Goal: Transaction & Acquisition: Purchase product/service

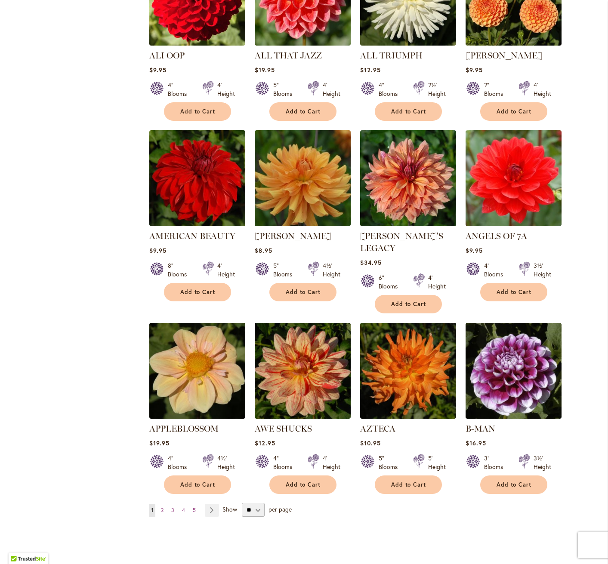
scroll to position [428, 0]
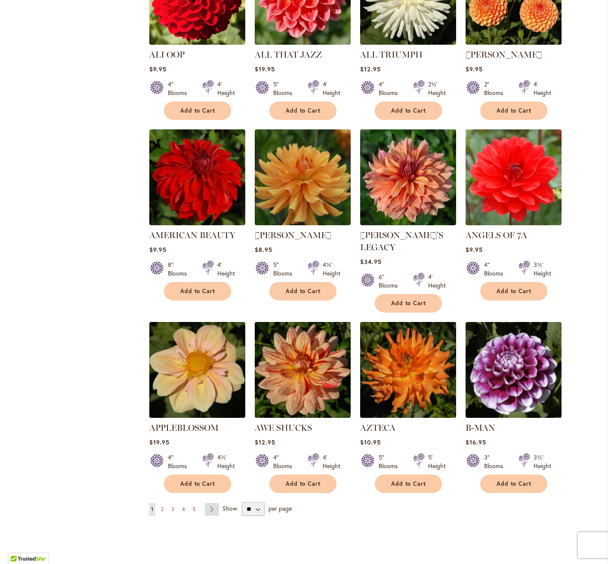
click at [215, 503] on link "Page Next" at bounding box center [212, 509] width 14 height 13
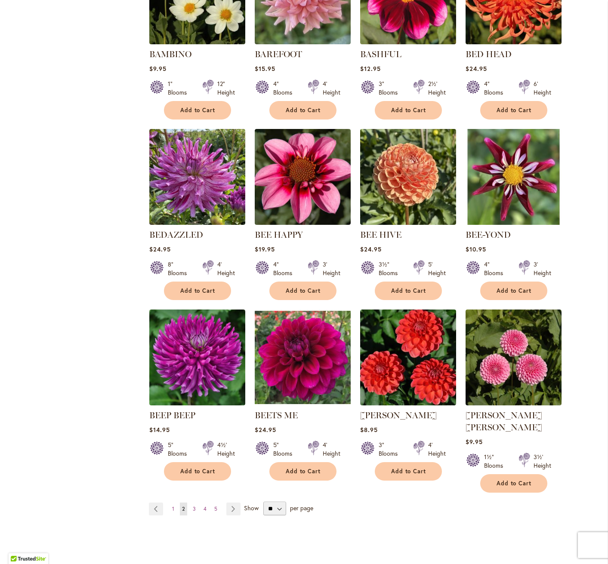
scroll to position [436, 0]
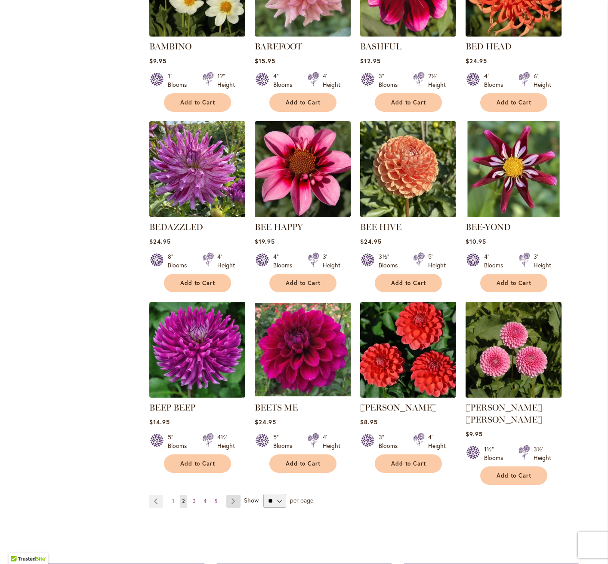
click at [234, 495] on link "Page Next" at bounding box center [233, 501] width 14 height 13
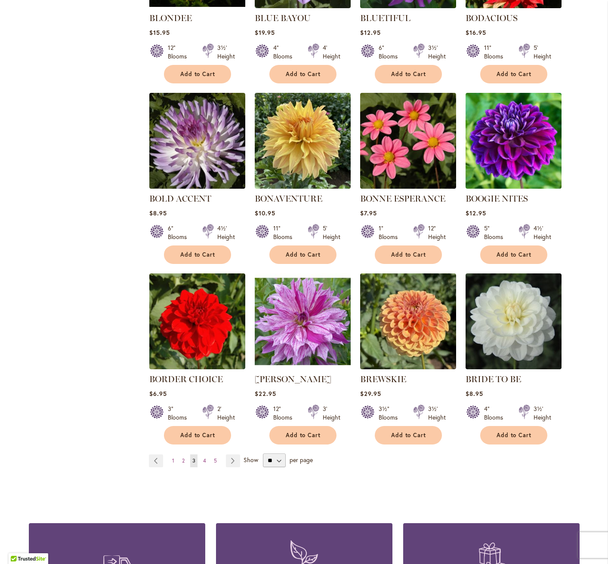
scroll to position [470, 0]
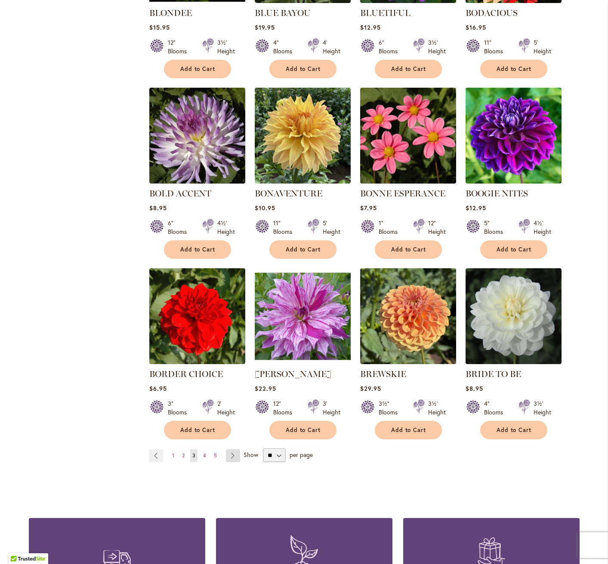
click at [235, 454] on link "Page Next" at bounding box center [233, 455] width 14 height 13
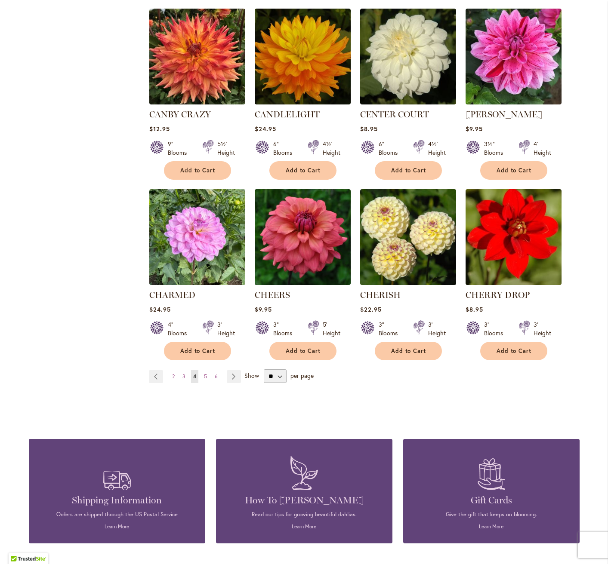
scroll to position [576, 0]
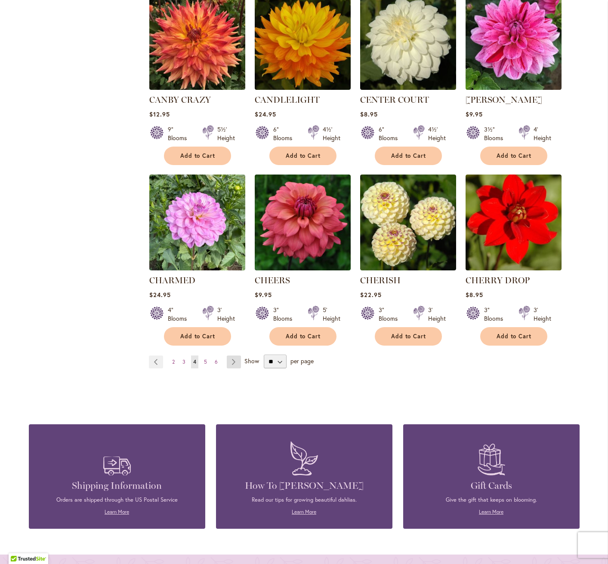
click at [235, 362] on link "Page Next" at bounding box center [234, 362] width 14 height 13
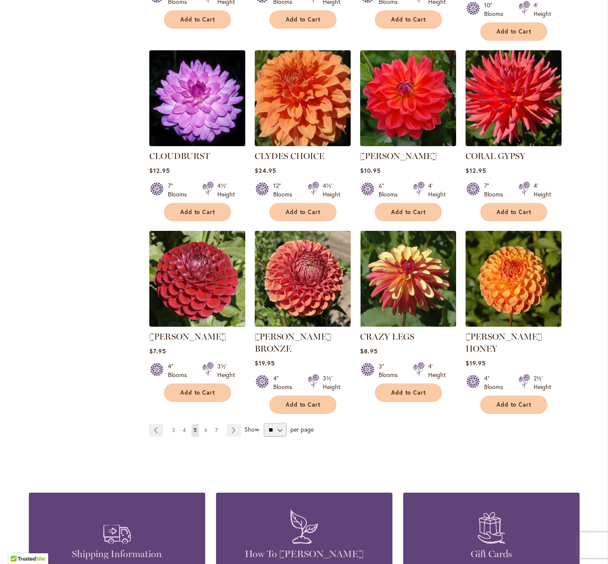
scroll to position [537, 0]
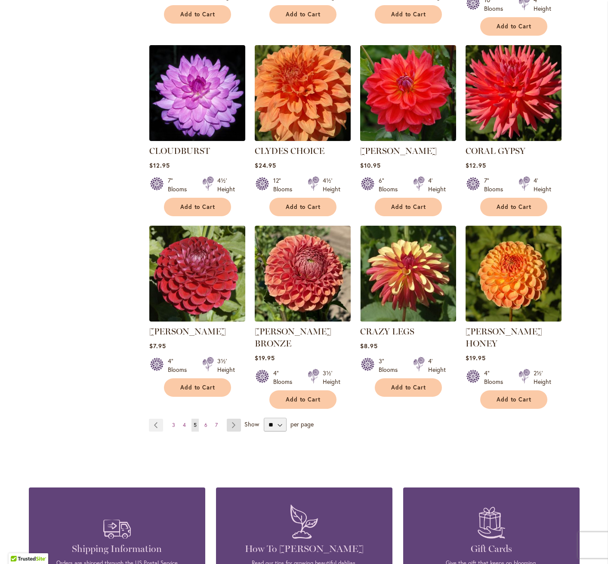
click at [237, 419] on link "Page Next" at bounding box center [234, 425] width 14 height 13
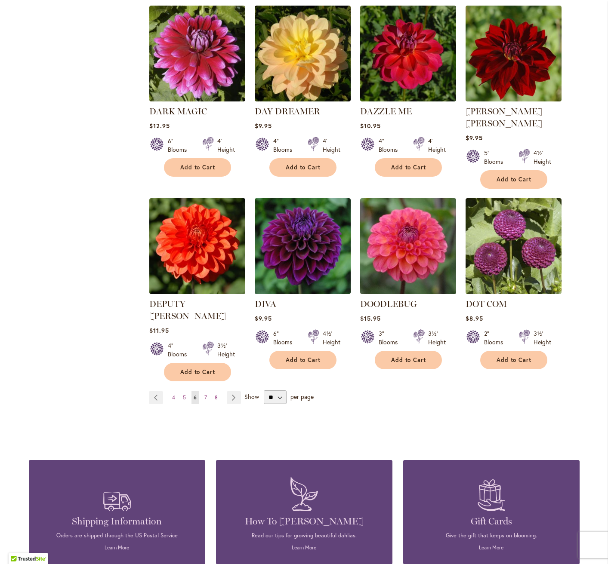
scroll to position [567, 0]
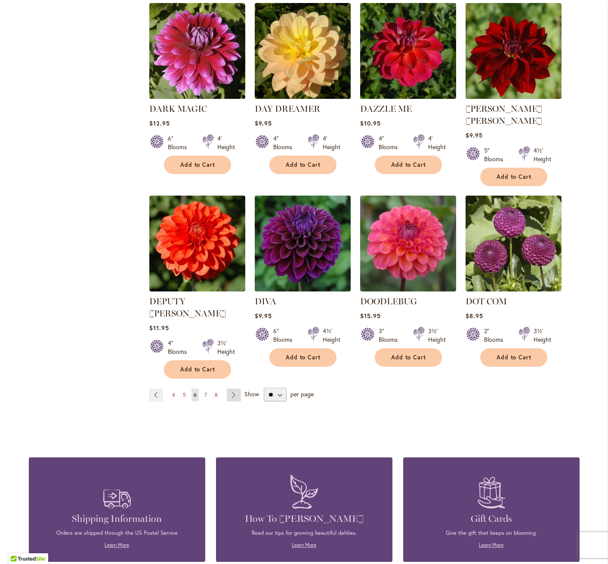
click at [235, 389] on link "Page Next" at bounding box center [234, 395] width 14 height 13
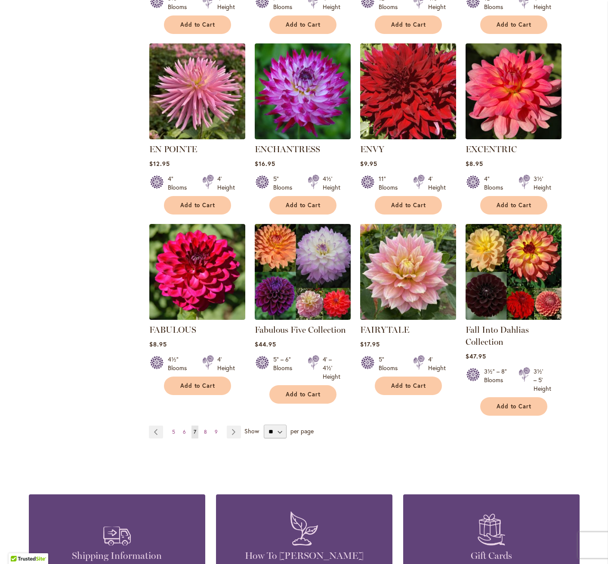
scroll to position [515, 0]
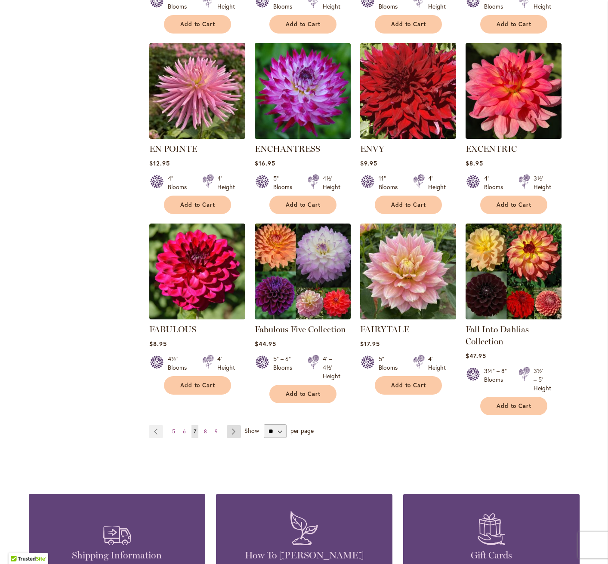
click at [236, 430] on link "Page Next" at bounding box center [234, 431] width 14 height 13
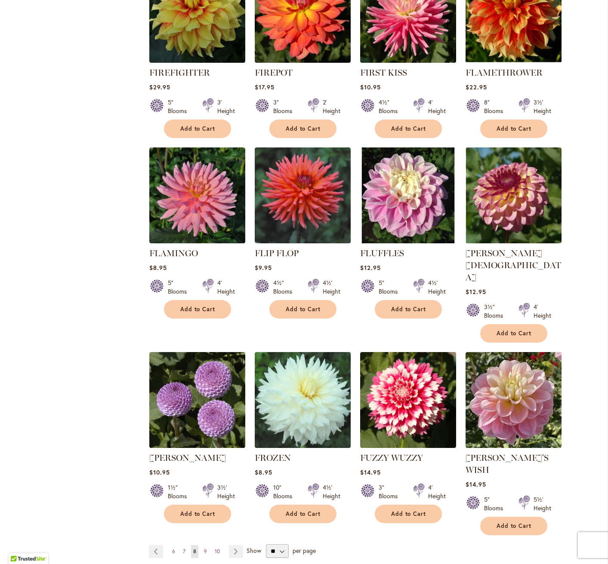
scroll to position [443, 0]
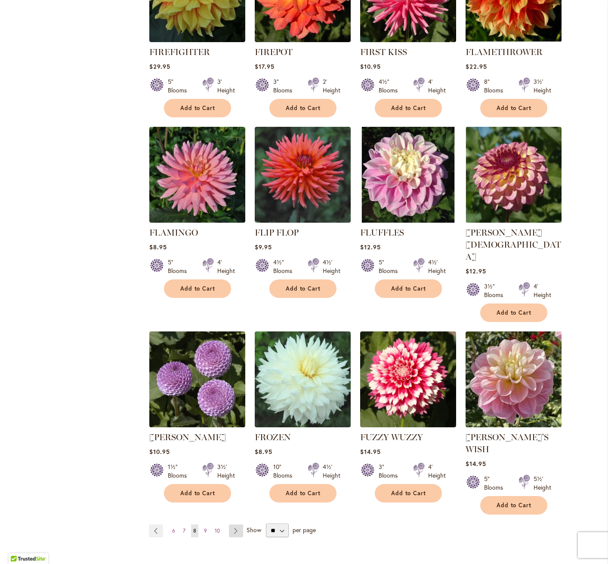
click at [234, 525] on link "Page Next" at bounding box center [236, 531] width 14 height 13
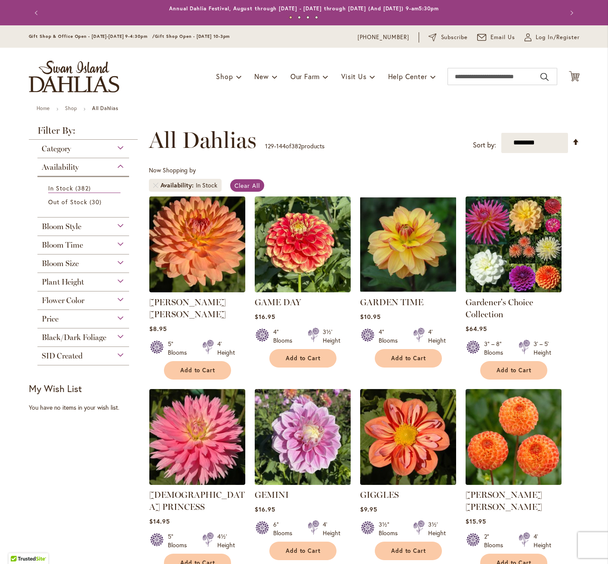
click at [98, 316] on div "Price" at bounding box center [83, 317] width 92 height 14
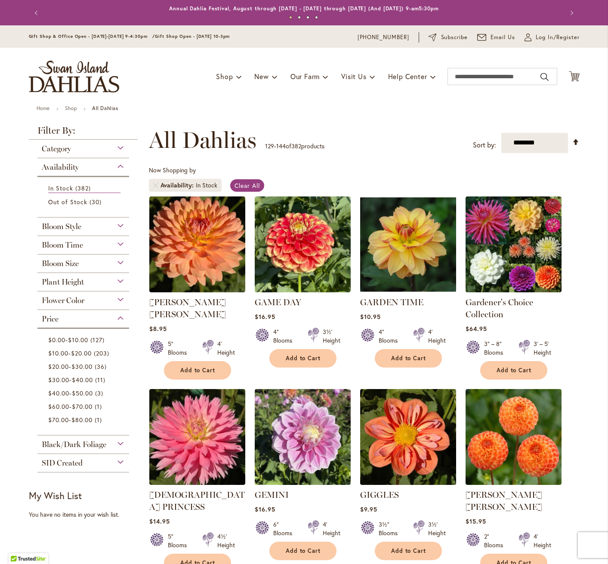
click at [110, 301] on div "Flower Color" at bounding box center [83, 299] width 92 height 14
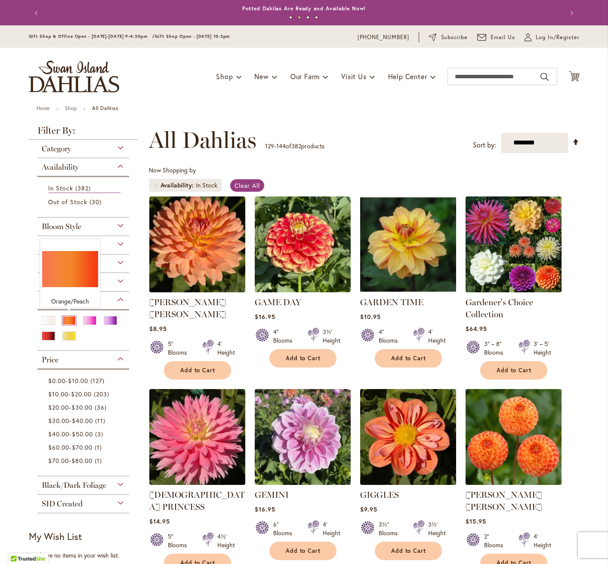
click at [69, 319] on div "Orange/Peach" at bounding box center [69, 320] width 14 height 9
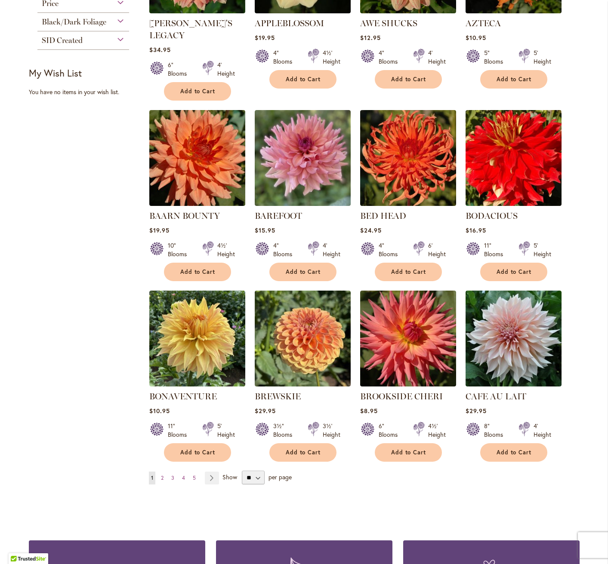
scroll to position [482, 0]
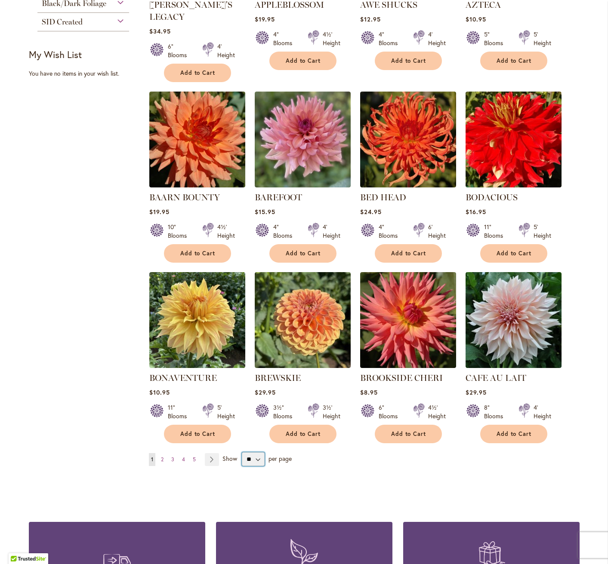
click at [252, 452] on select "** ** ** **" at bounding box center [253, 459] width 23 height 14
select select "**"
click at [242, 452] on select "** ** ** **" at bounding box center [253, 459] width 23 height 14
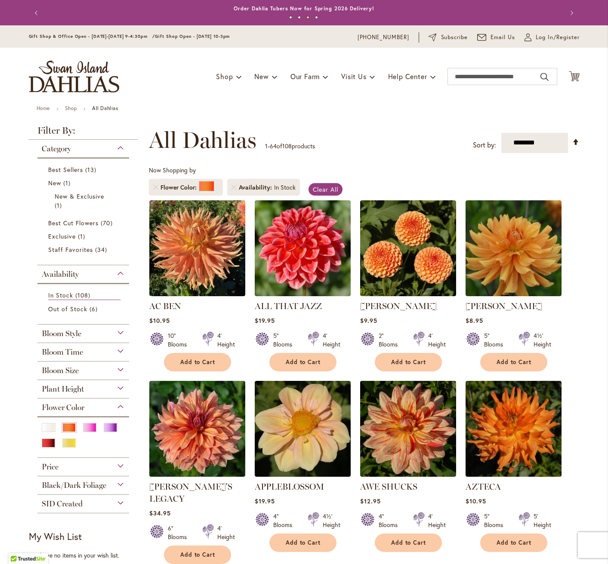
click at [489, 68] on div "Toggle Nav Shop Dahlia Tubers Collections Fresh Cut Dahlias Gardening Supplies …" at bounding box center [304, 77] width 568 height 58
click at [488, 75] on input "Search" at bounding box center [502, 76] width 110 height 17
type input "*****"
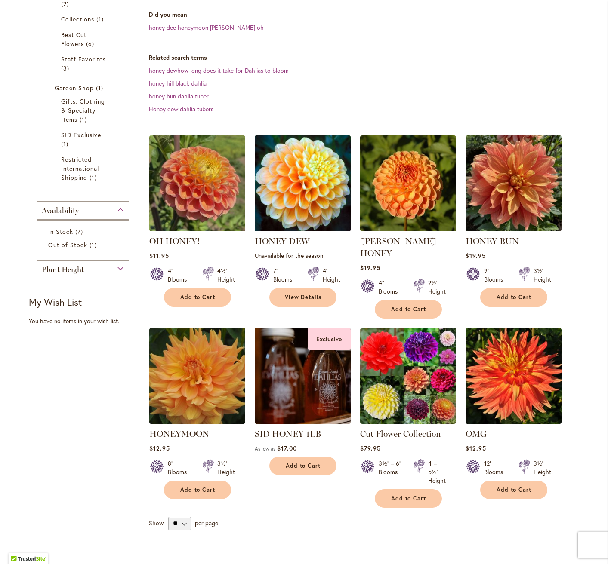
scroll to position [201, 0]
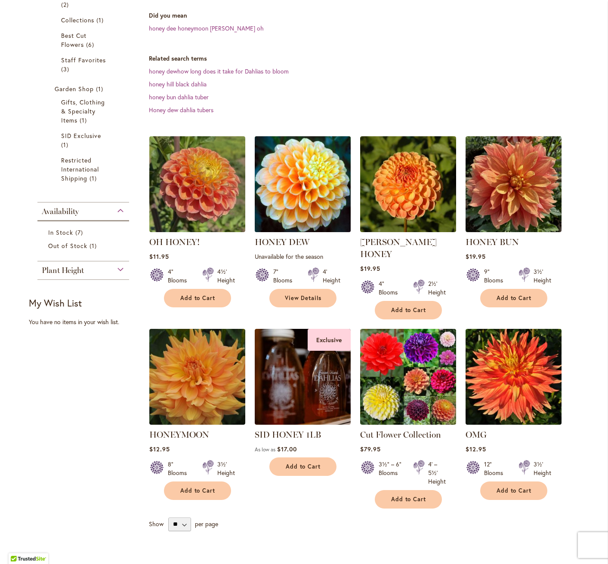
click at [300, 181] on img at bounding box center [302, 184] width 101 height 101
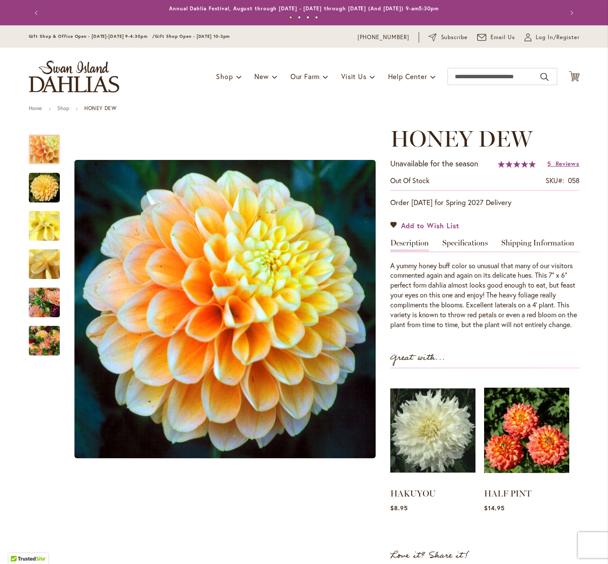
click at [408, 224] on span "Add to Wish List" at bounding box center [430, 226] width 59 height 10
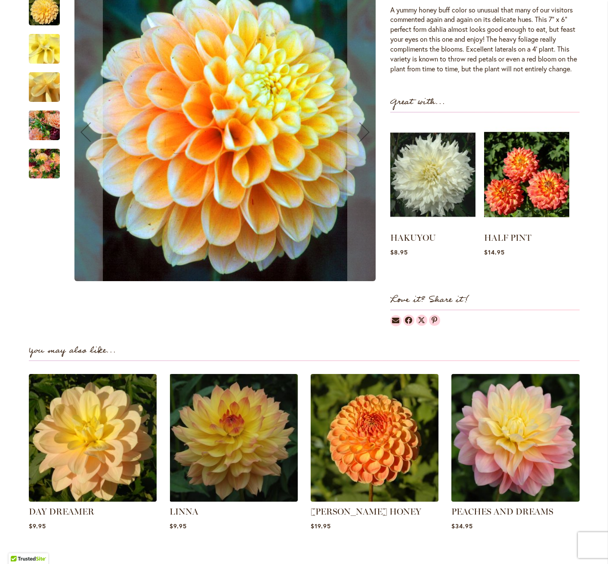
scroll to position [254, 0]
